Goal: Information Seeking & Learning: Learn about a topic

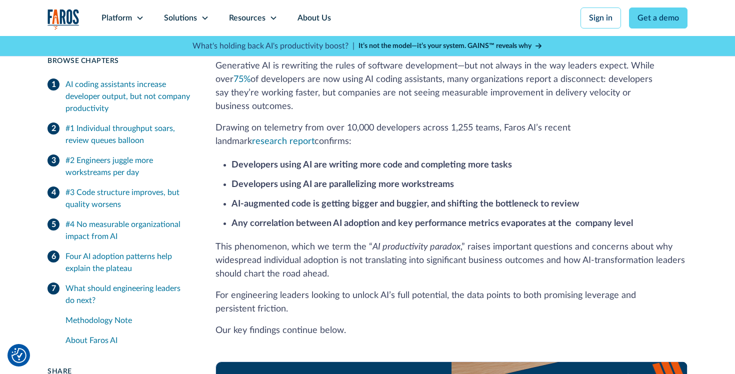
scroll to position [267, 0]
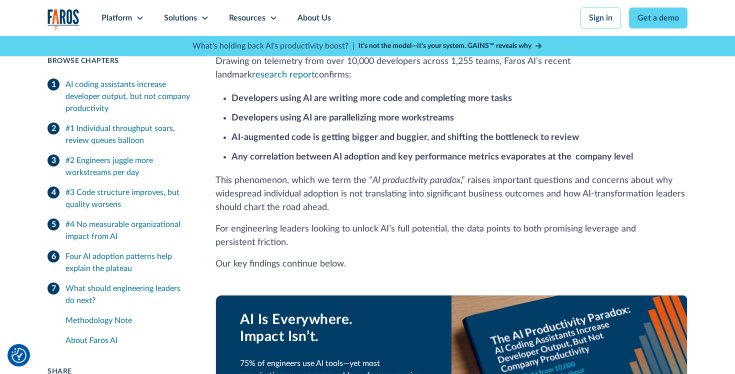
click at [110, 322] on div "Methodology Note" at bounding box center [128, 320] width 126 height 12
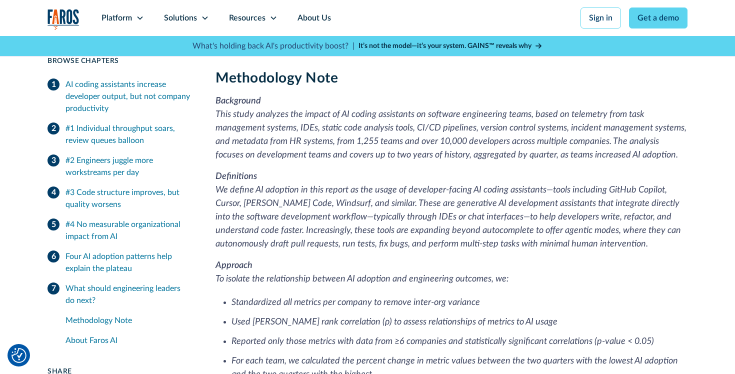
scroll to position [2586, 0]
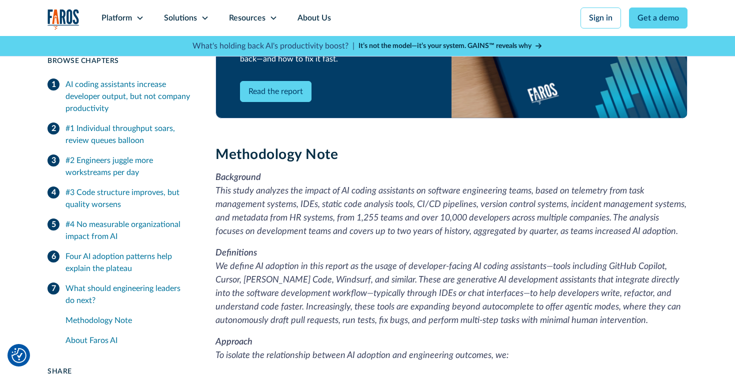
click at [142, 83] on div "AI coding assistants increase developer output, but not company productivity" at bounding box center [128, 96] width 126 height 36
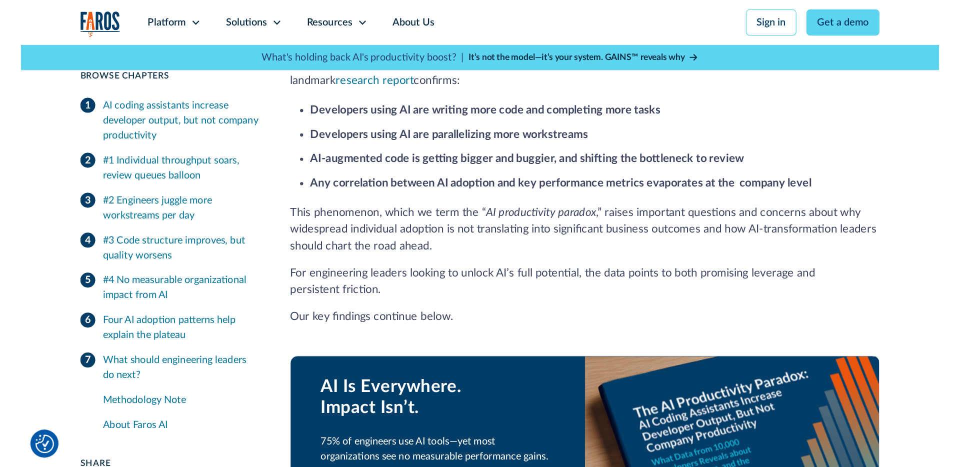
scroll to position [456, 0]
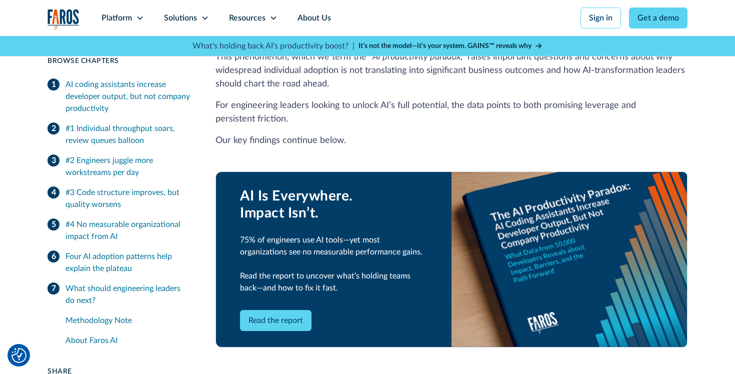
click at [282, 310] on link "Read the report" at bounding box center [275, 320] width 71 height 21
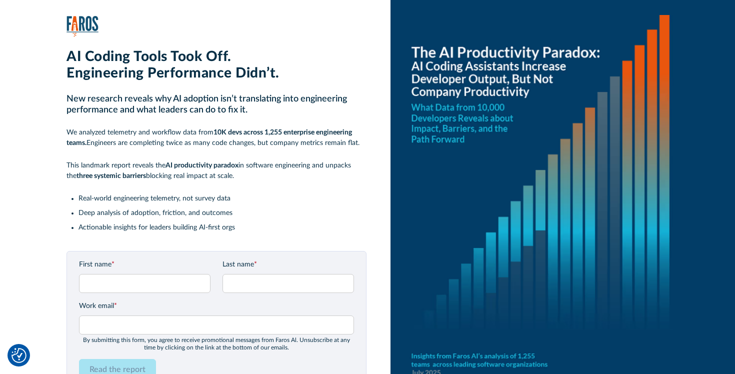
click at [151, 171] on p "This landmark report reveals the AI productivity paradox in software engineerin…" at bounding box center [216, 170] width 300 height 21
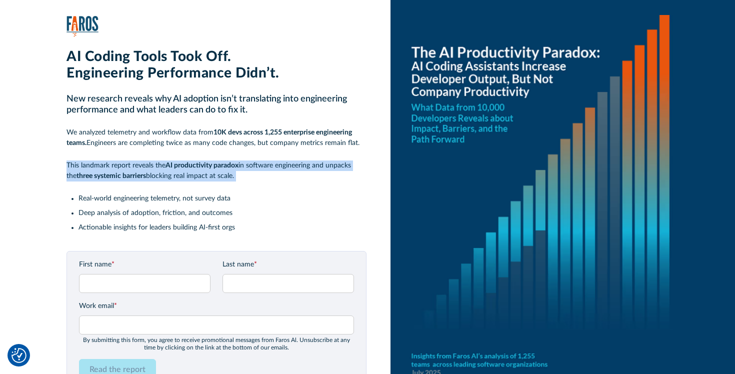
click at [151, 171] on p "This landmark report reveals the AI productivity paradox in software engineerin…" at bounding box center [216, 170] width 300 height 21
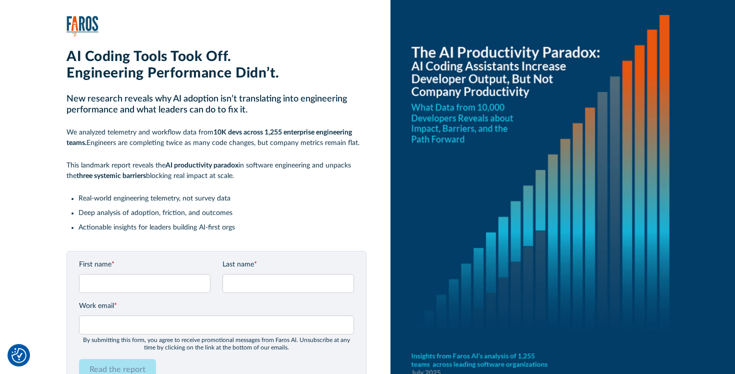
click at [70, 134] on p "We analyzed telemetry and workflow data from 10K devs across 1,255 enterprise e…" at bounding box center [216, 137] width 300 height 21
drag, startPoint x: 65, startPoint y: 131, endPoint x: 362, endPoint y: 146, distance: 296.8
click at [362, 146] on div "AI Coding Tools Took Off. Engineering Performance Didn’t. New research reveals …" at bounding box center [378, 202] width 713 height 404
copy p "We analyzed telemetry and workflow data from 10K devs across 1,255 enterprise e…"
